Goal: Transaction & Acquisition: Purchase product/service

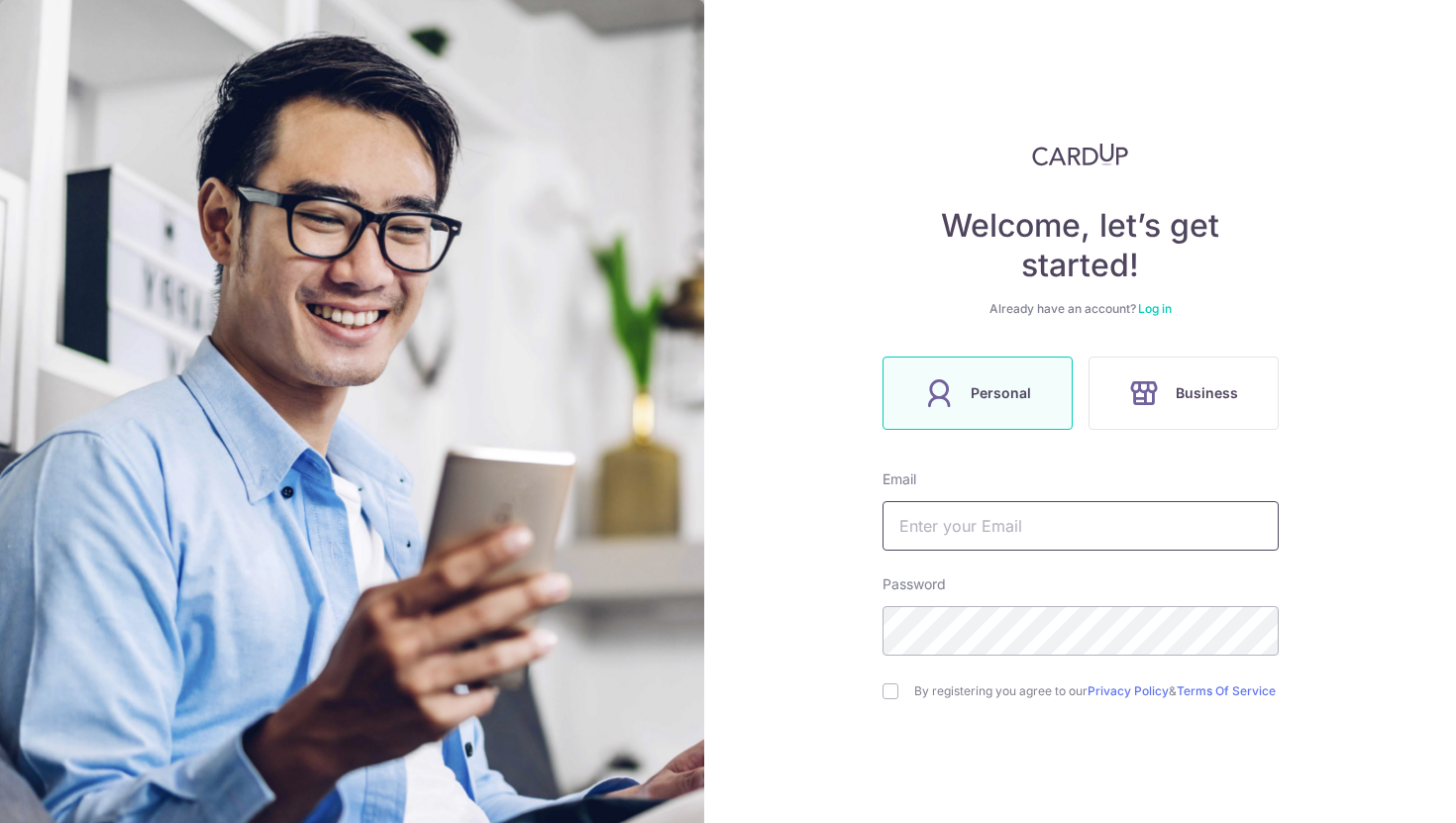
click at [1048, 522] on input "text" at bounding box center [1080, 525] width 396 height 50
type input "deepti.malik09@gmail.com"
click at [888, 698] on input "checkbox" at bounding box center [890, 691] width 16 height 16
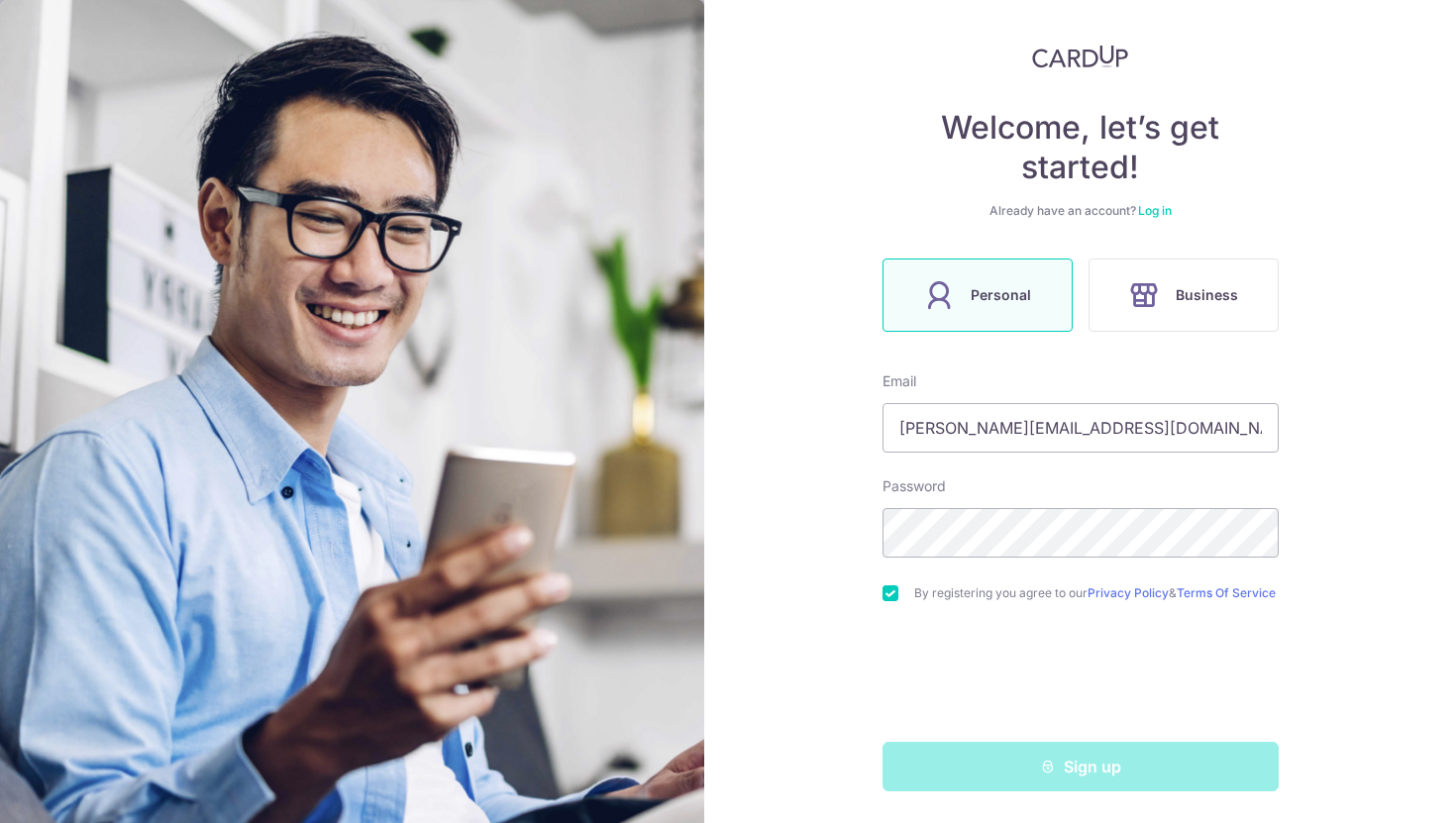
click at [1045, 762] on div "Sign up" at bounding box center [1080, 766] width 420 height 50
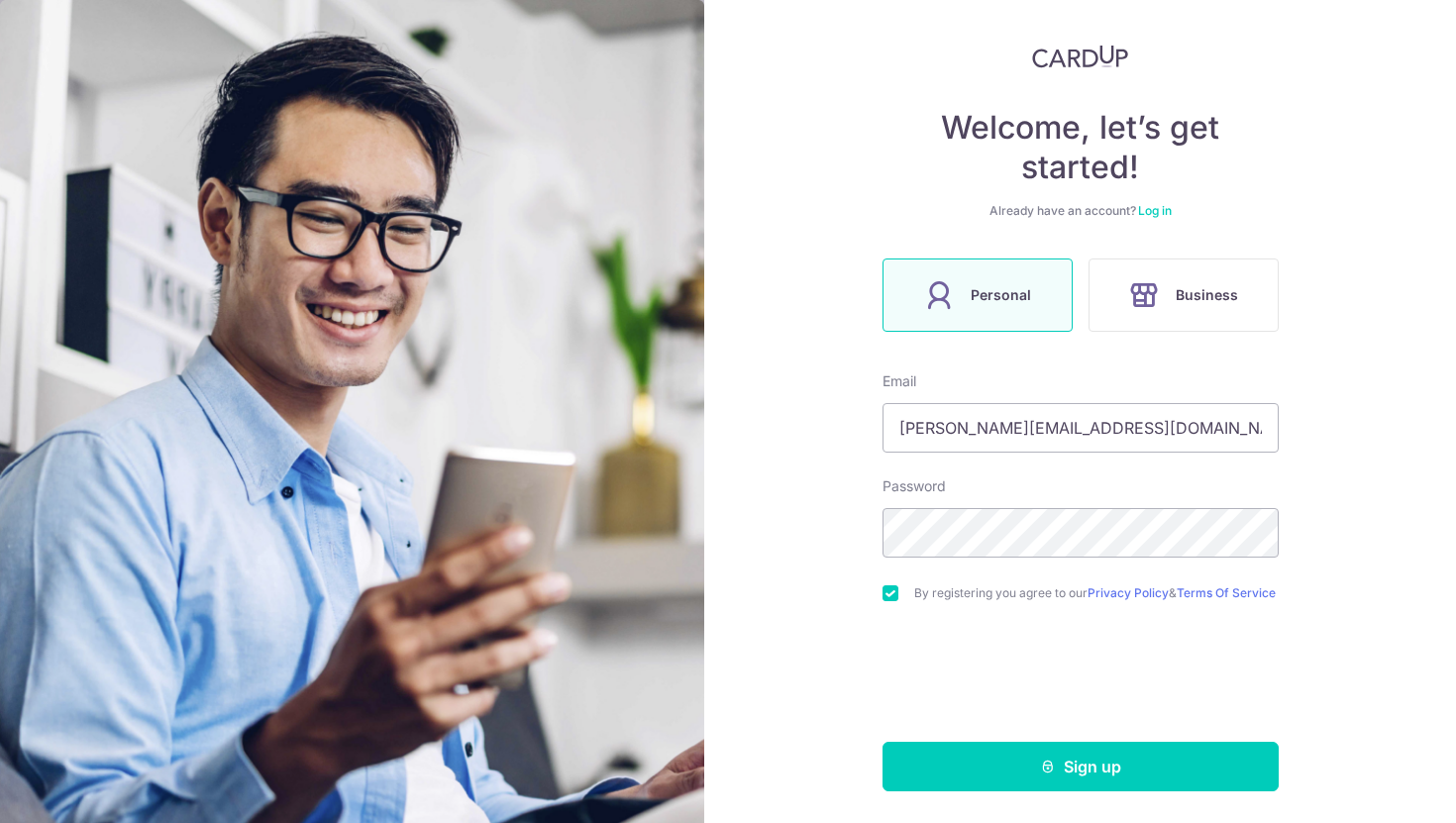
click at [889, 588] on input "checkbox" at bounding box center [890, 593] width 16 height 16
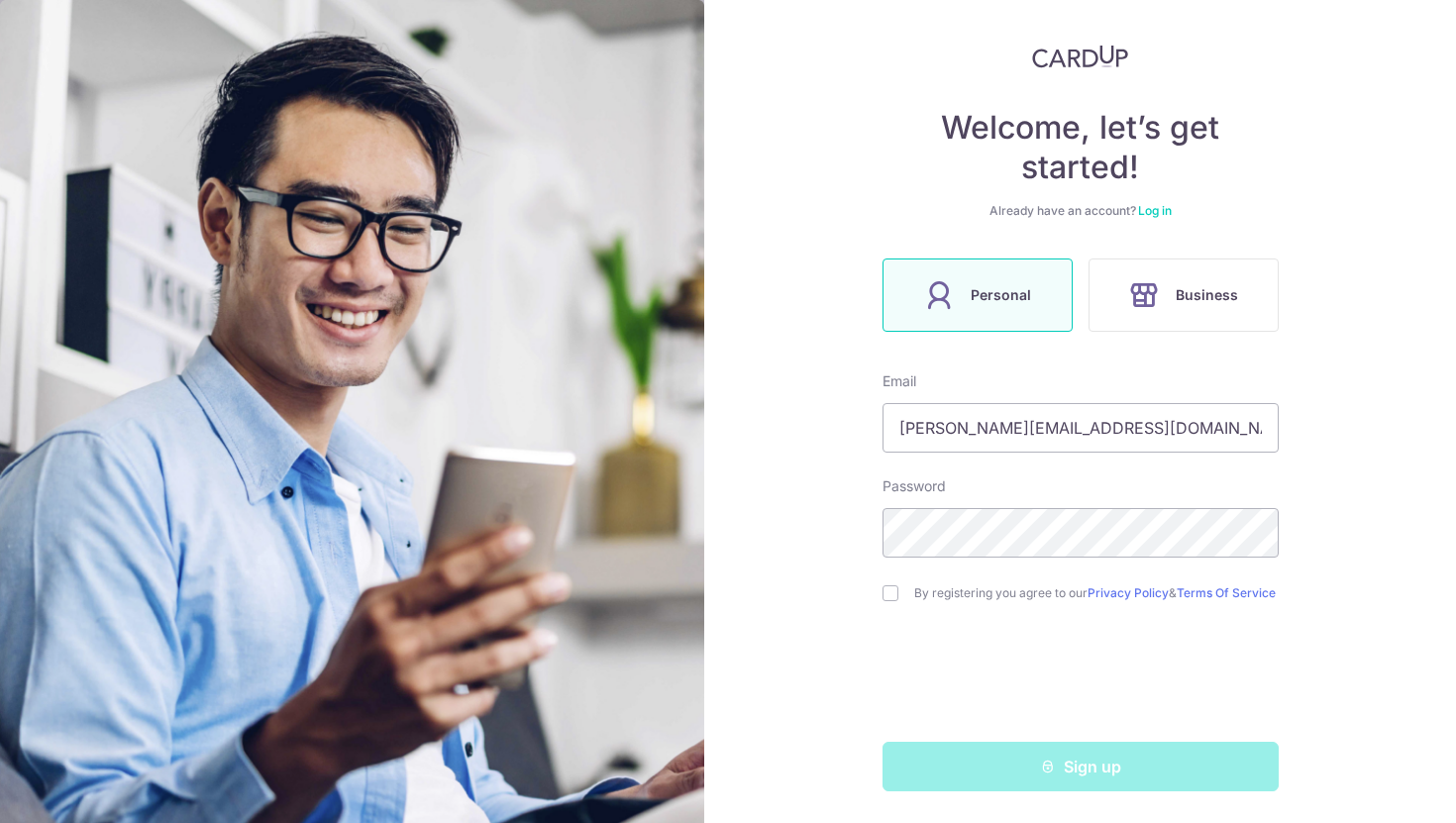
click at [1132, 768] on div "Sign up" at bounding box center [1080, 766] width 420 height 50
click at [1077, 768] on div "Sign up" at bounding box center [1080, 766] width 420 height 50
click at [892, 590] on input "checkbox" at bounding box center [890, 593] width 16 height 16
checkbox input "true"
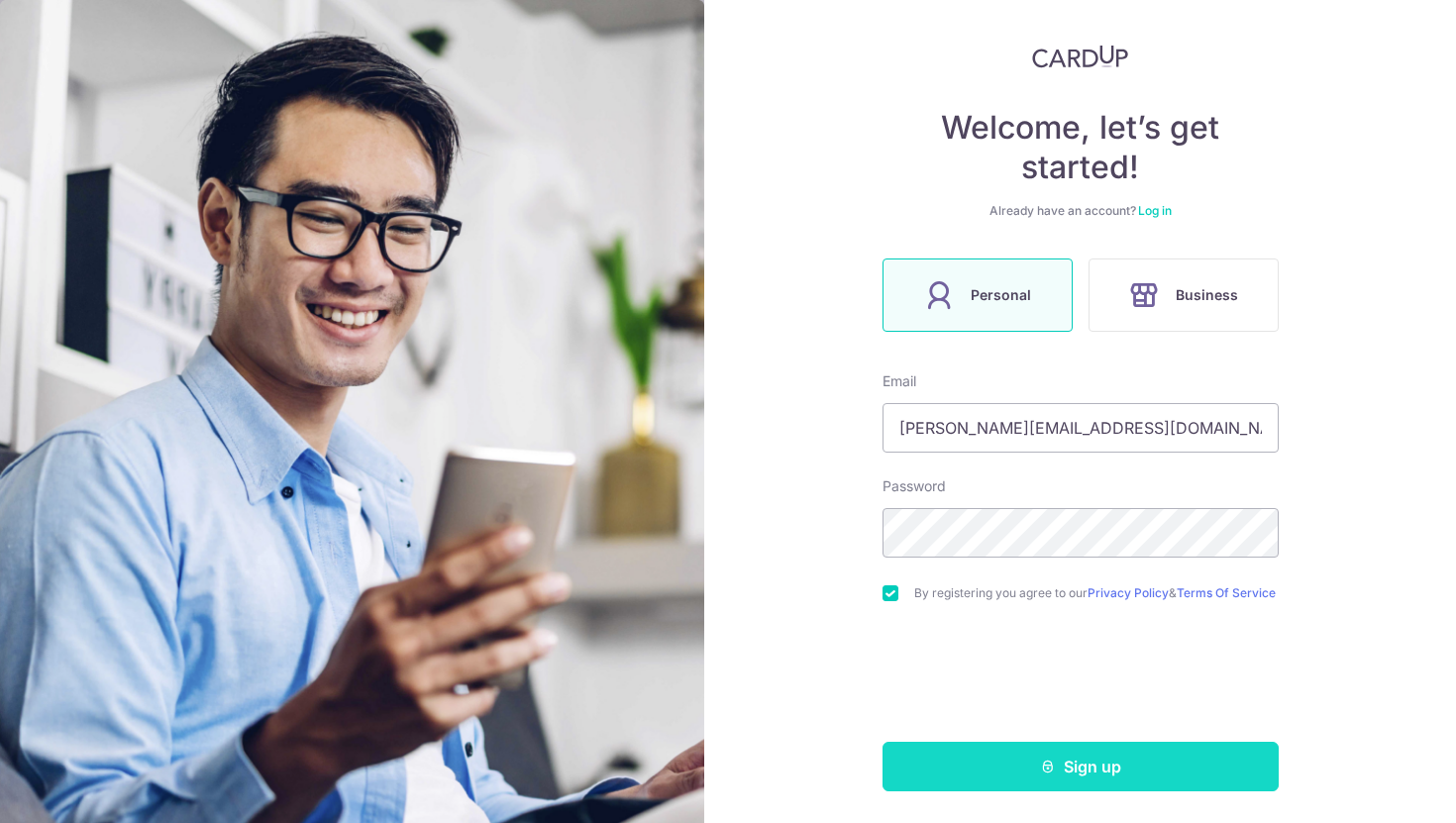
click at [1083, 759] on button "Sign up" at bounding box center [1080, 766] width 396 height 50
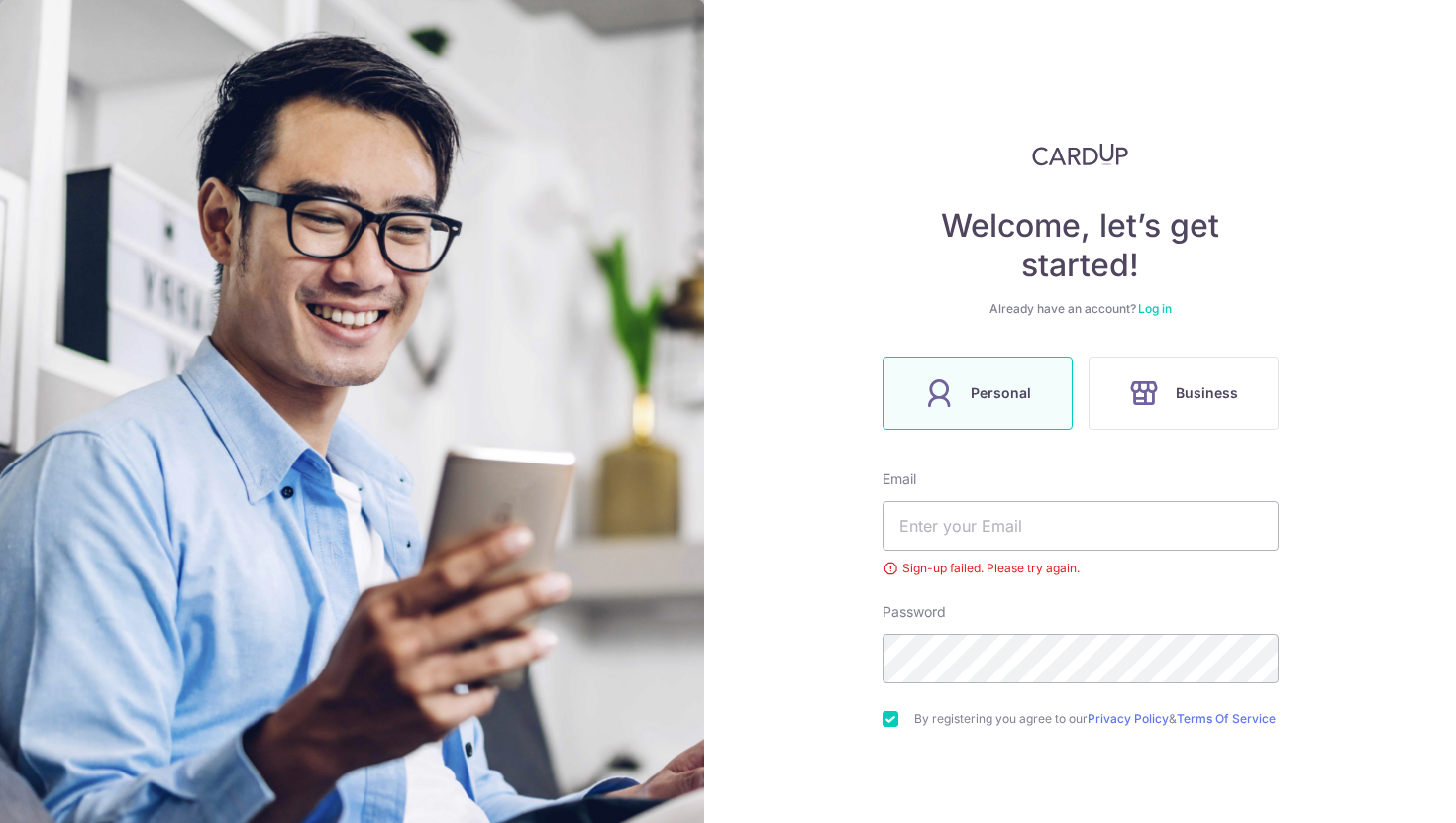
scroll to position [134, 0]
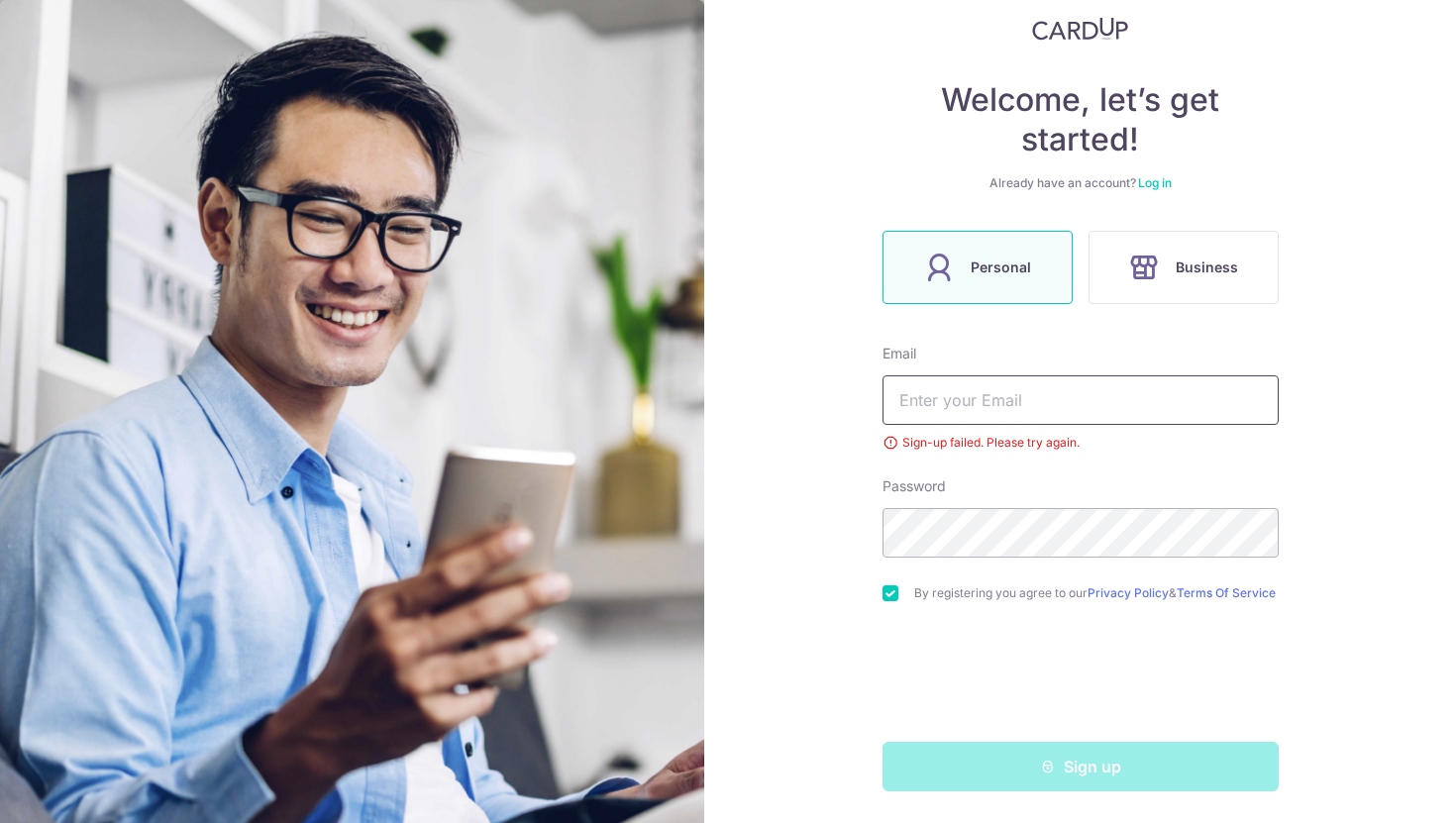
click at [1043, 376] on input "text" at bounding box center [1080, 401] width 396 height 50
type input "[PERSON_NAME][EMAIL_ADDRESS][DOMAIN_NAME]"
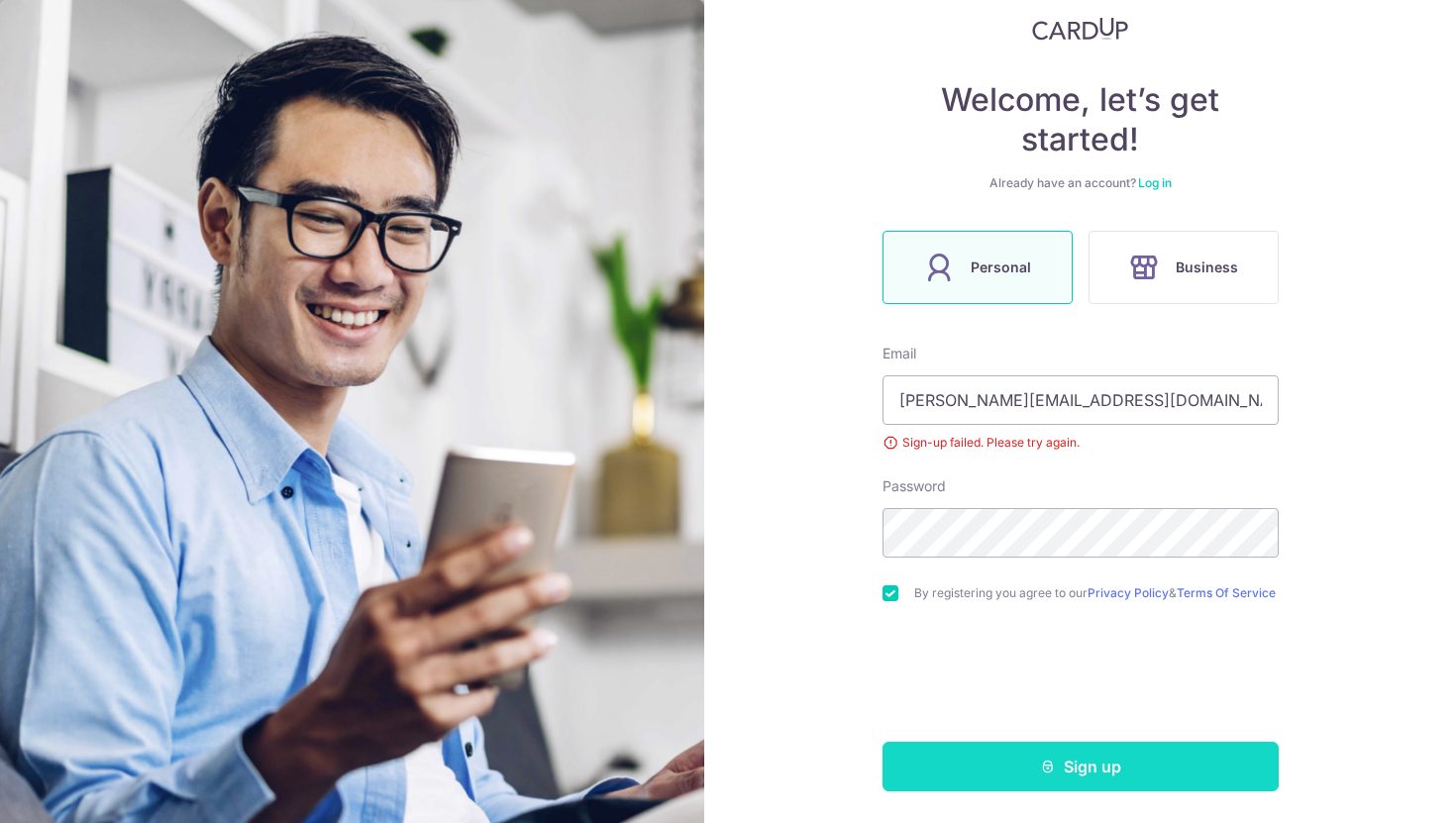
click at [1113, 766] on button "Sign up" at bounding box center [1080, 766] width 396 height 50
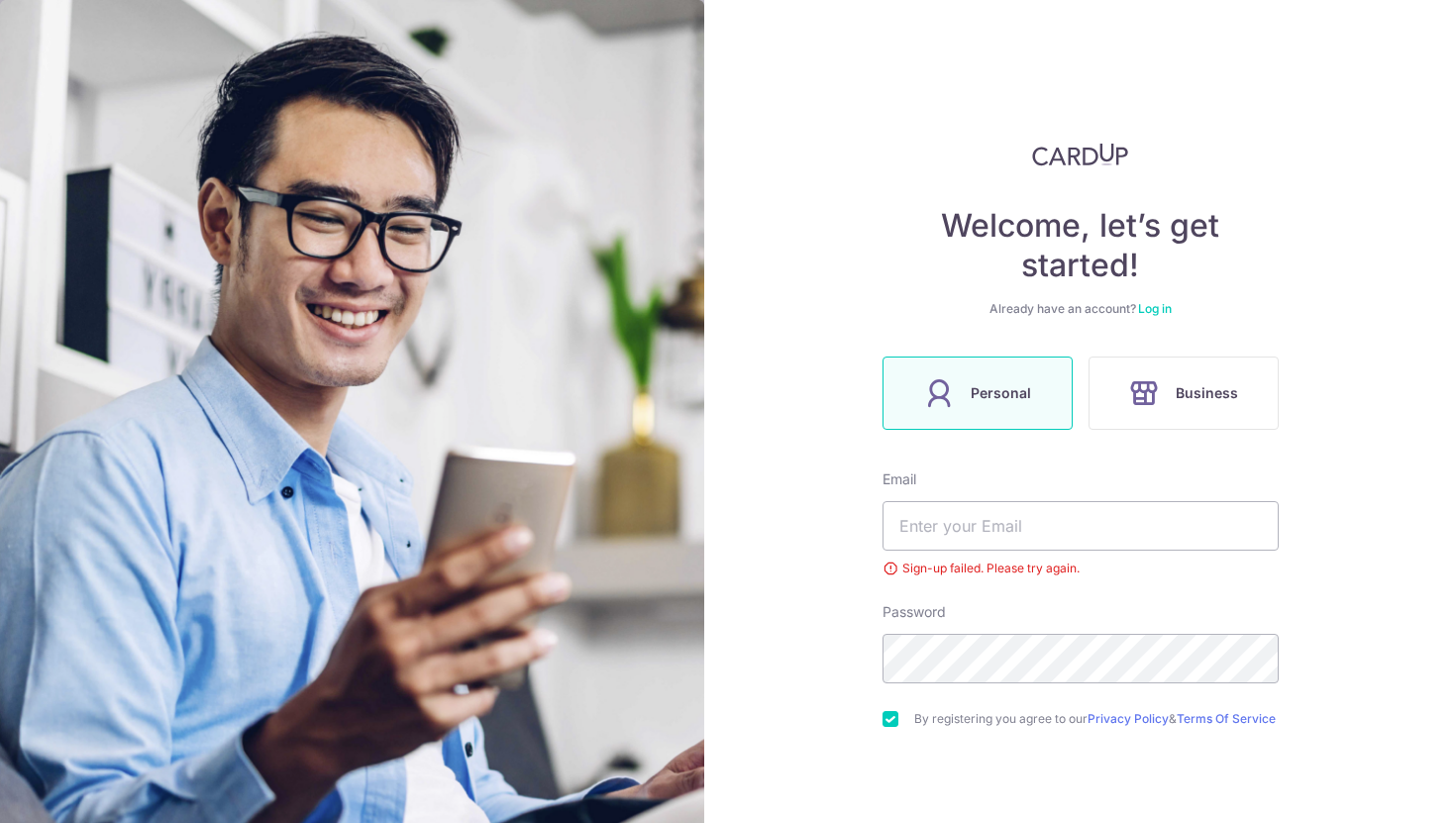
scroll to position [134, 0]
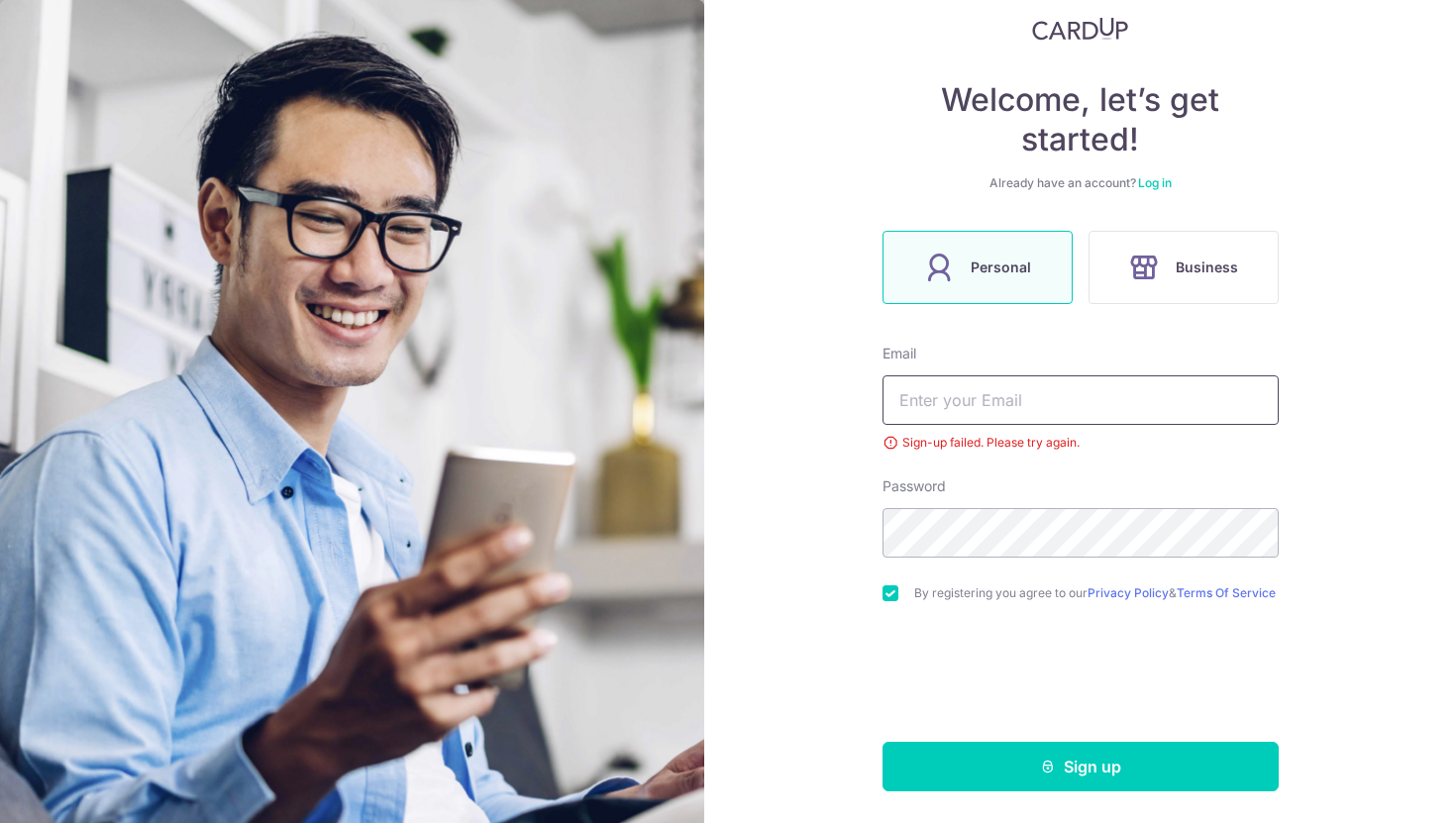
click at [997, 401] on input "text" at bounding box center [1080, 401] width 396 height 50
type input "[PERSON_NAME][EMAIL_ADDRESS][DOMAIN_NAME]"
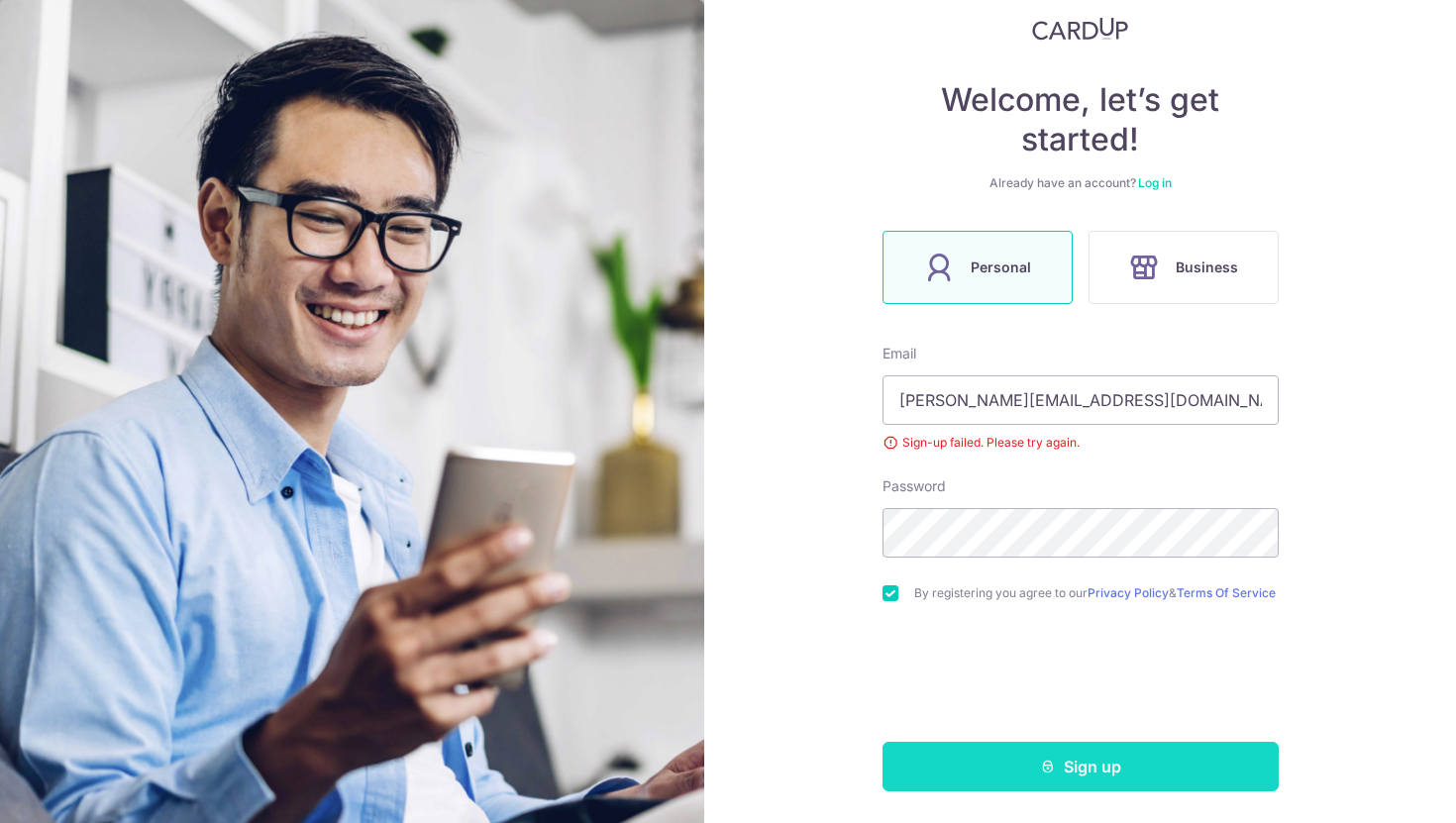
click at [1101, 769] on button "Sign up" at bounding box center [1080, 766] width 396 height 50
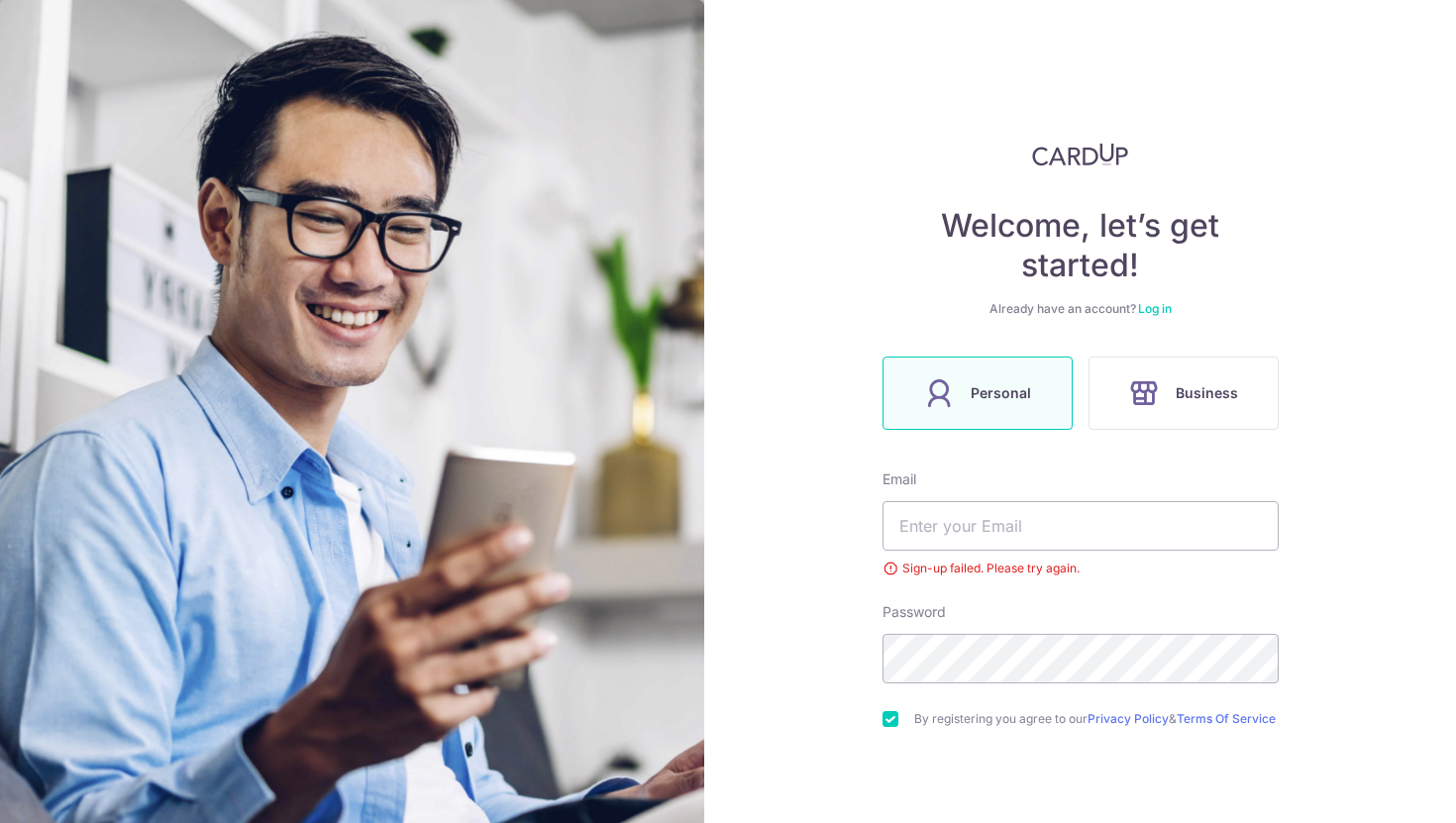
scroll to position [134, 0]
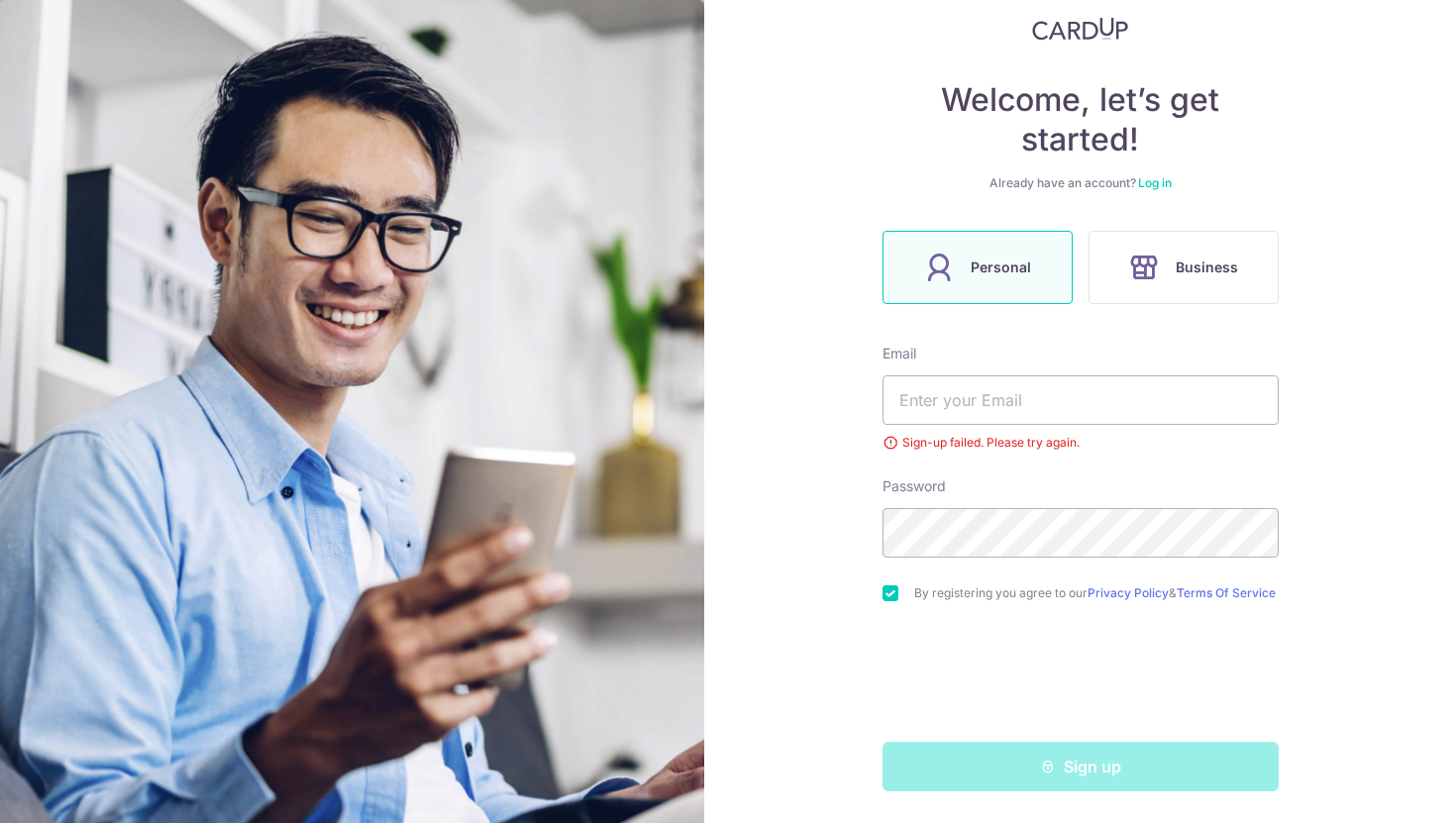
click at [1157, 179] on link "Log in" at bounding box center [1155, 182] width 34 height 15
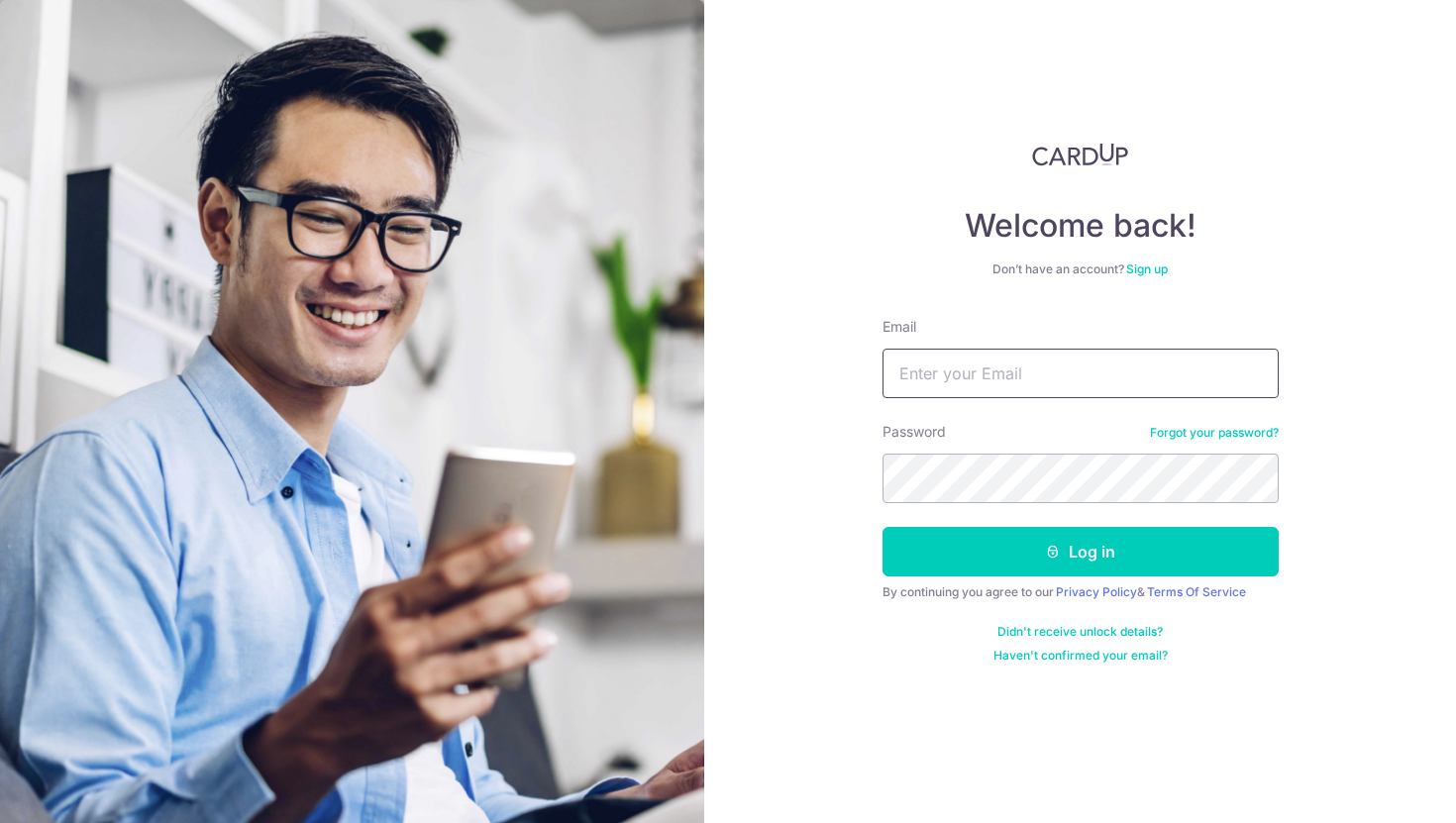
click at [973, 379] on input "Email" at bounding box center [1080, 374] width 396 height 50
type input "[PERSON_NAME][EMAIL_ADDRESS][DOMAIN_NAME]"
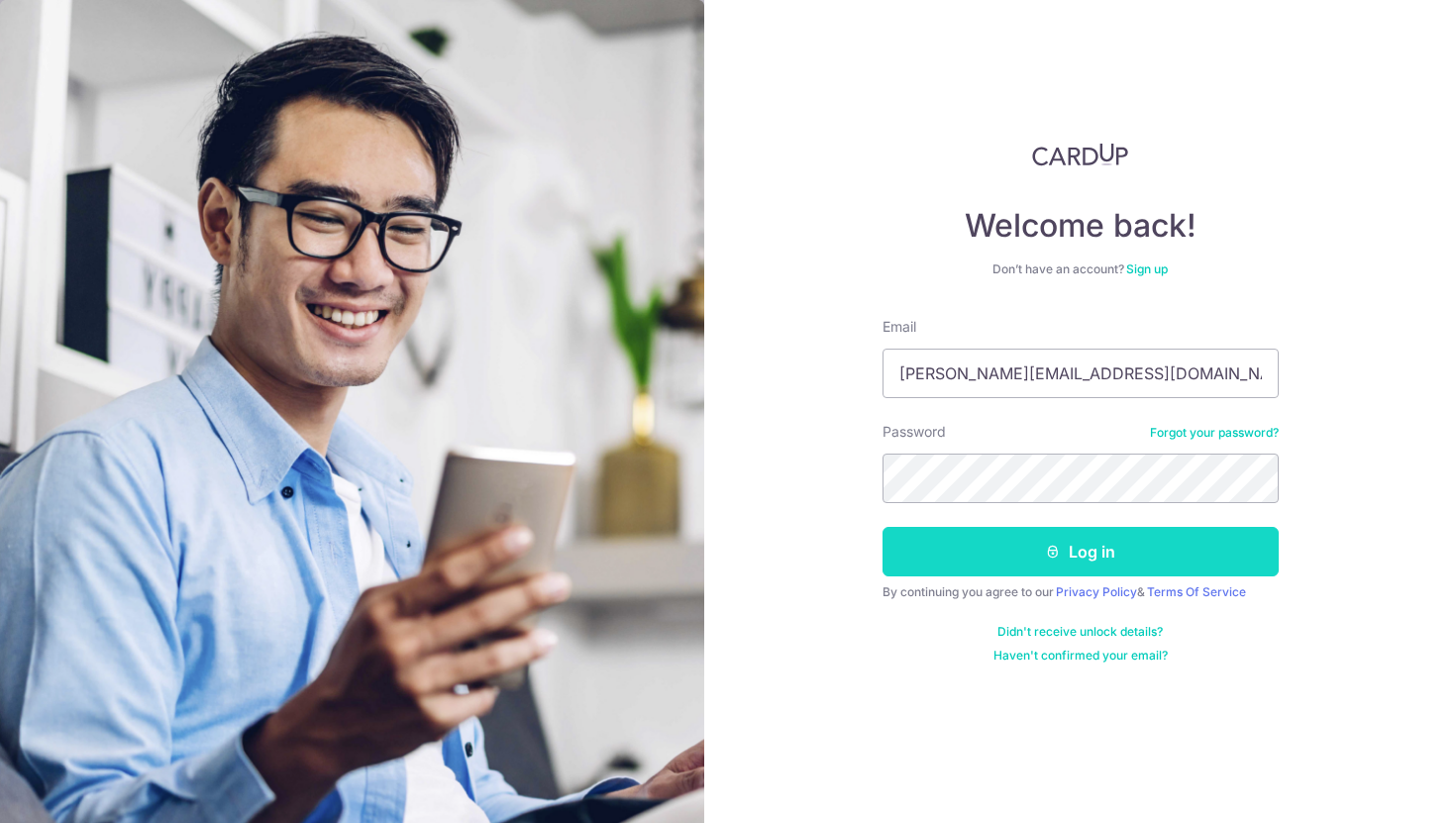
click at [1079, 559] on button "Log in" at bounding box center [1080, 551] width 396 height 50
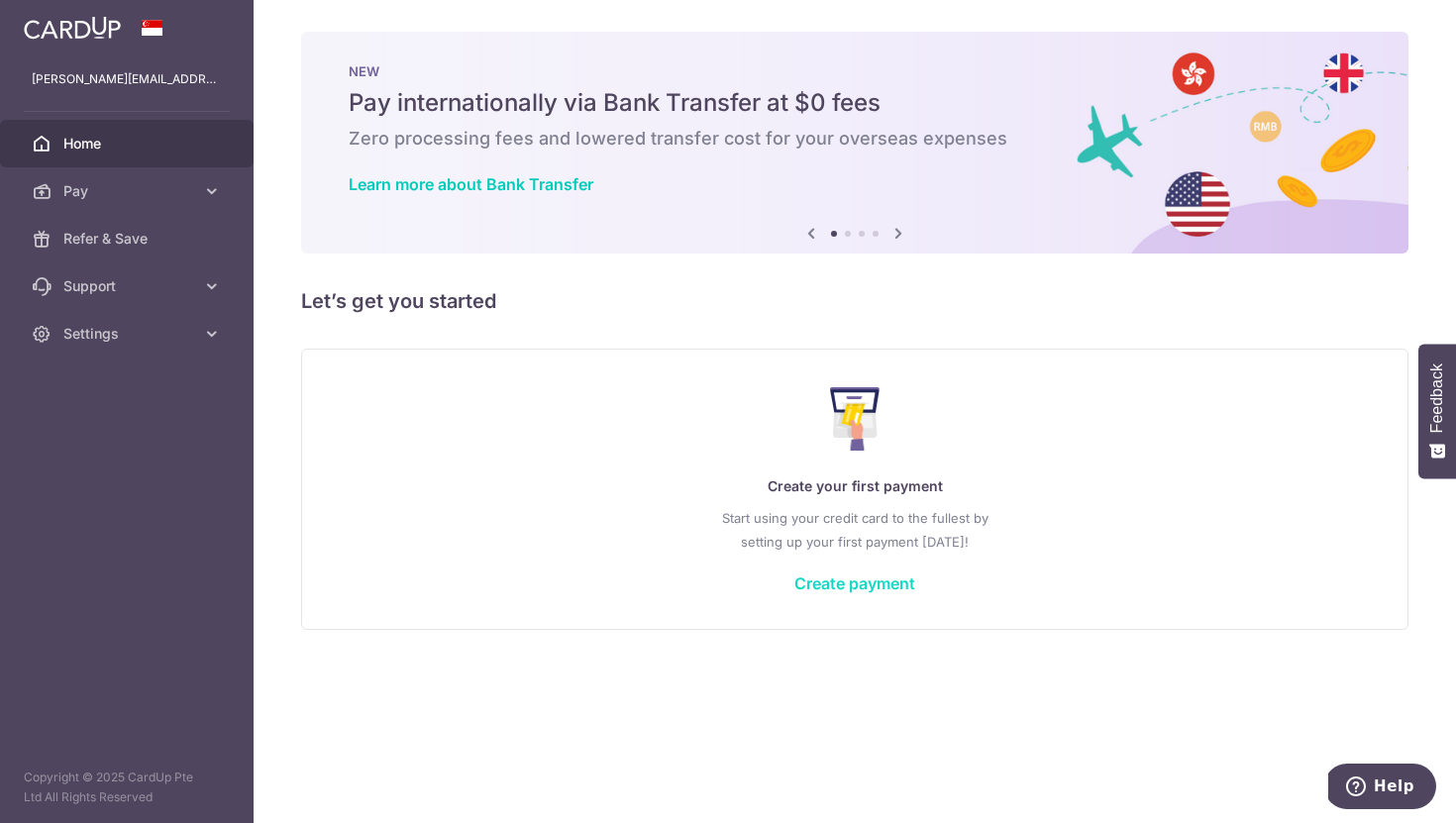
click at [895, 576] on link "Create payment" at bounding box center [854, 583] width 121 height 20
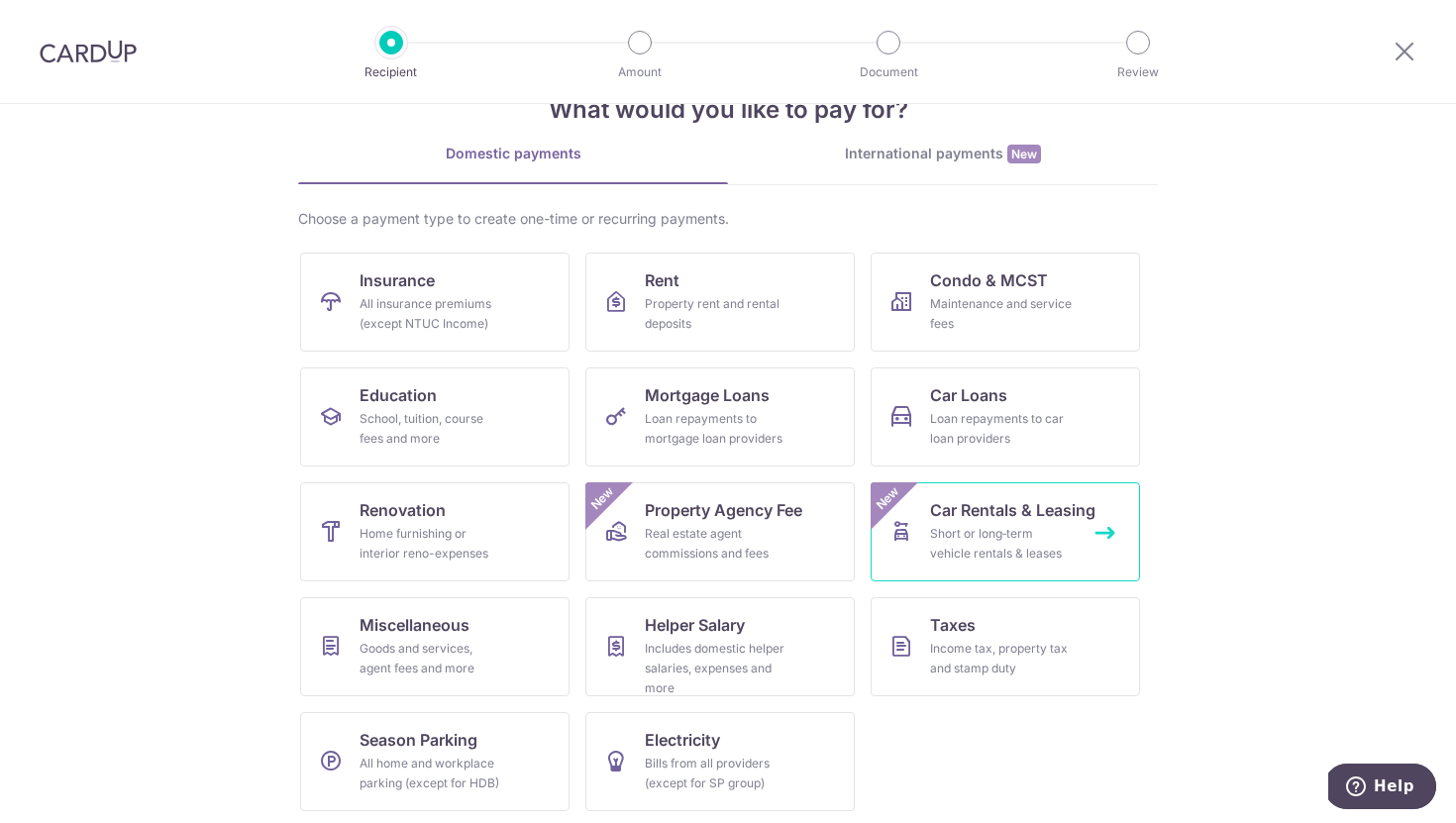
scroll to position [63, 0]
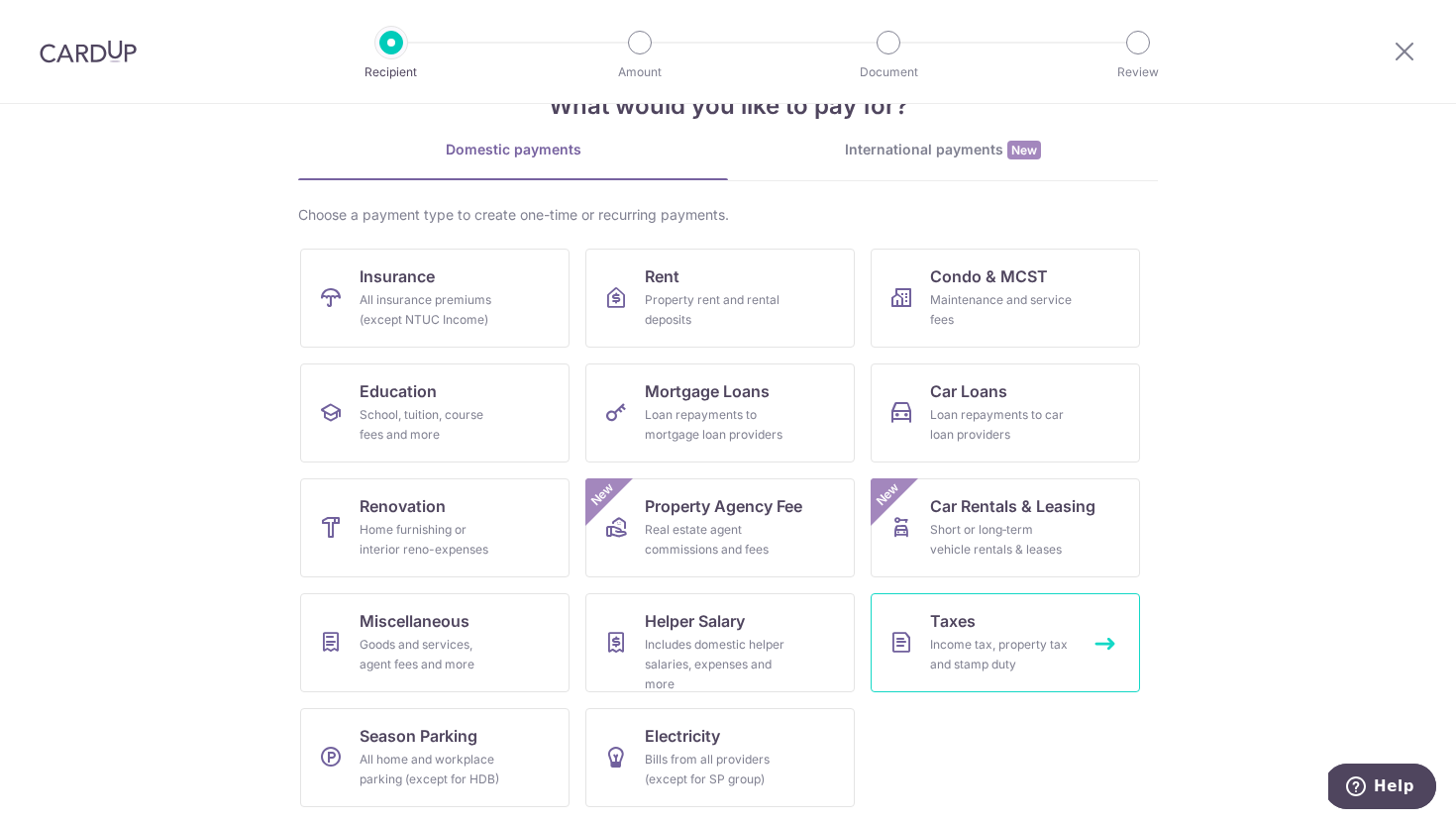
click at [959, 614] on span "Taxes" at bounding box center [953, 620] width 46 height 24
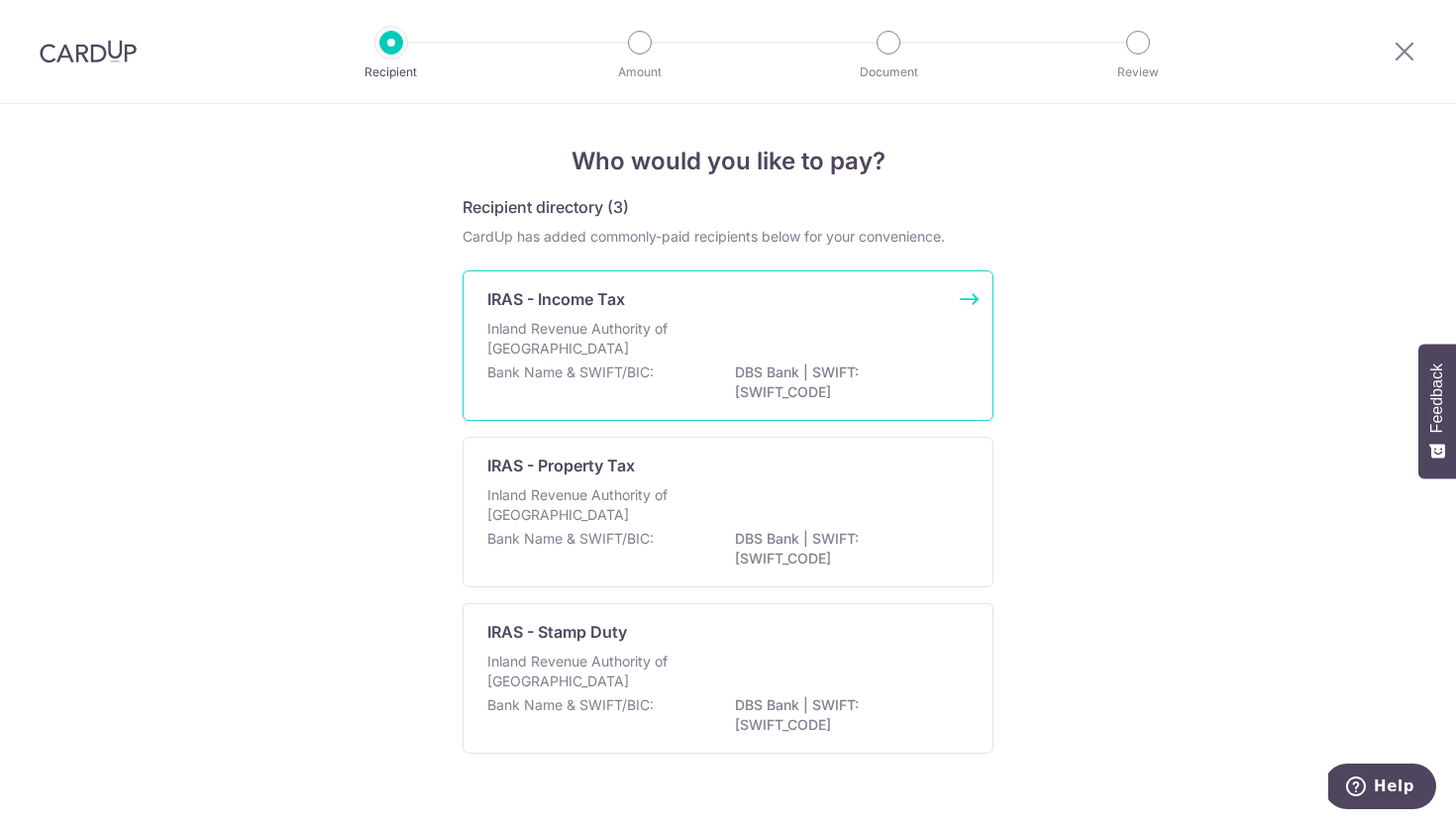
click at [819, 366] on p "DBS Bank | SWIFT: [SWIFT_CODE]" at bounding box center [845, 383] width 222 height 40
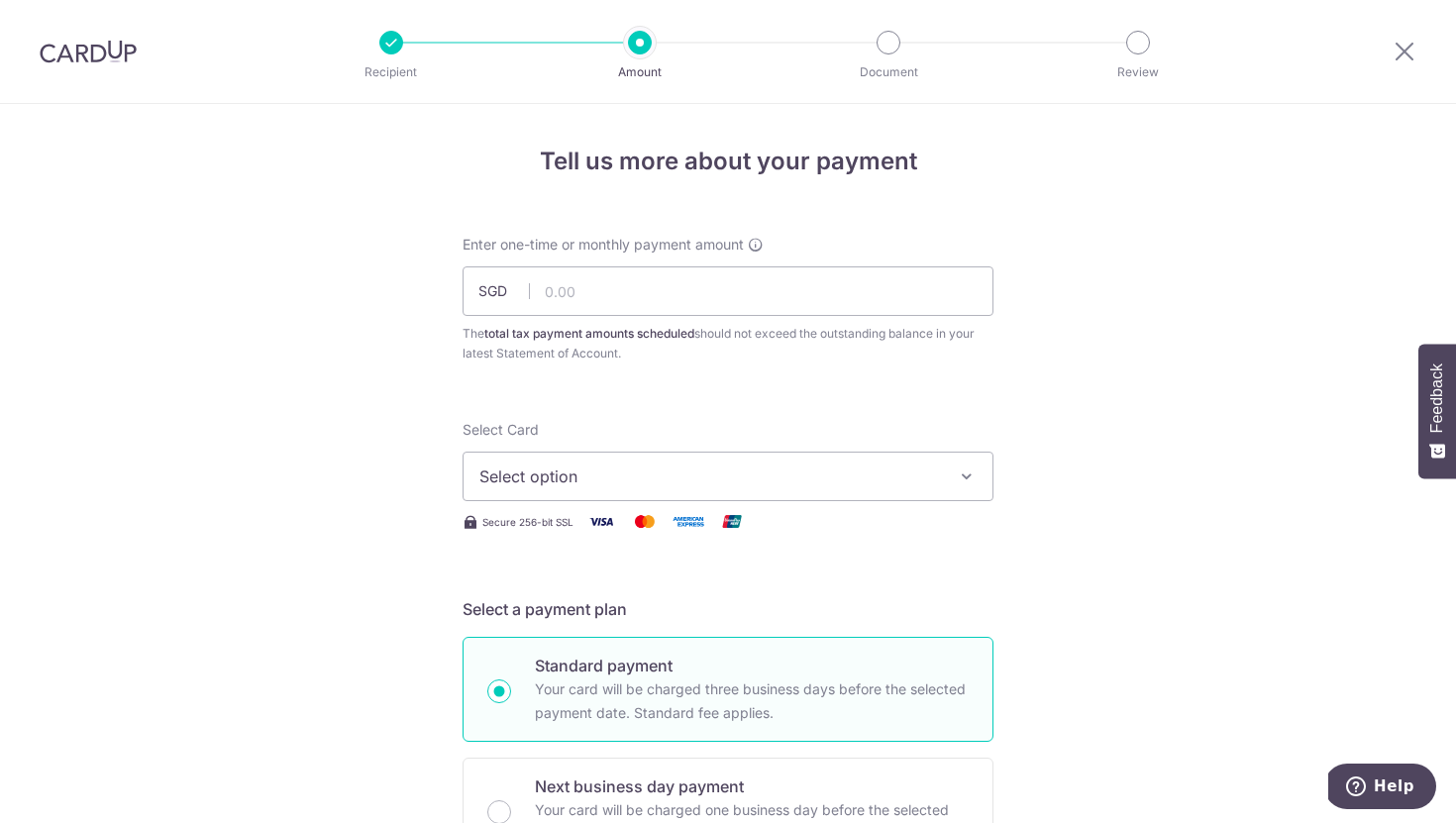
click at [971, 482] on icon "button" at bounding box center [966, 476] width 20 height 20
